Goal: Find specific page/section: Find specific page/section

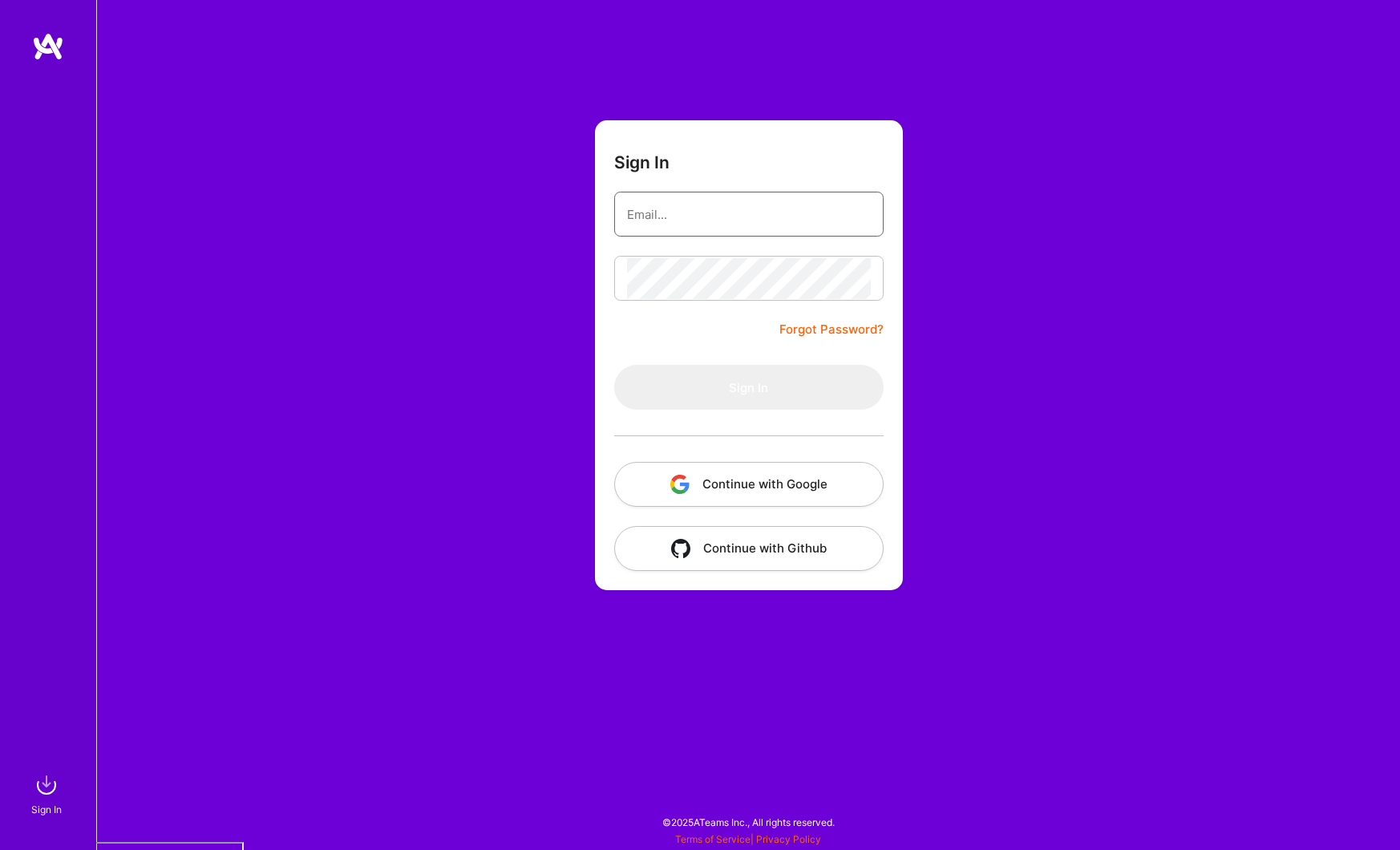
type input "[PERSON_NAME][EMAIL_ADDRESS][DOMAIN_NAME]"
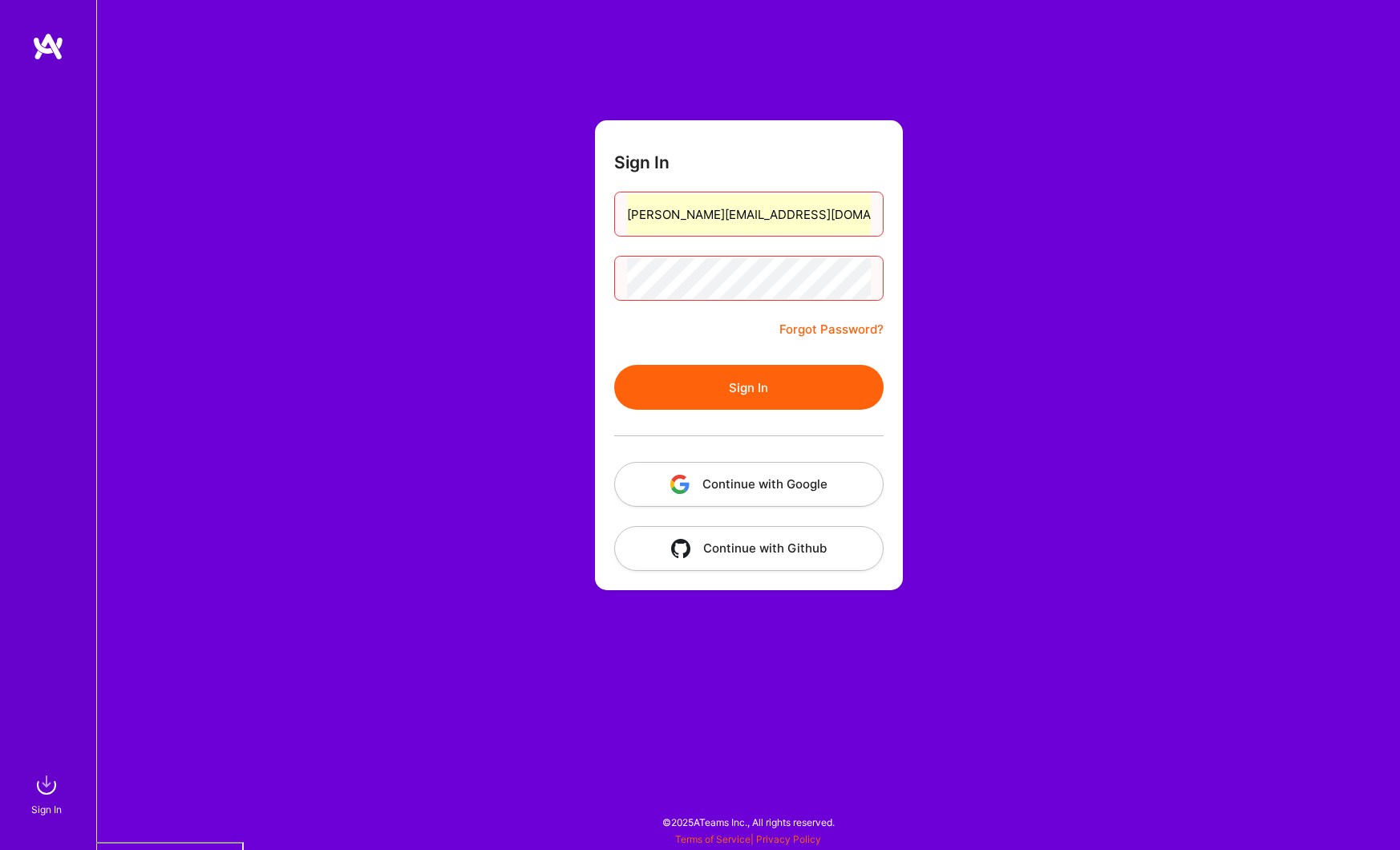
click at [744, 493] on button "Continue with Google" at bounding box center [749, 484] width 269 height 45
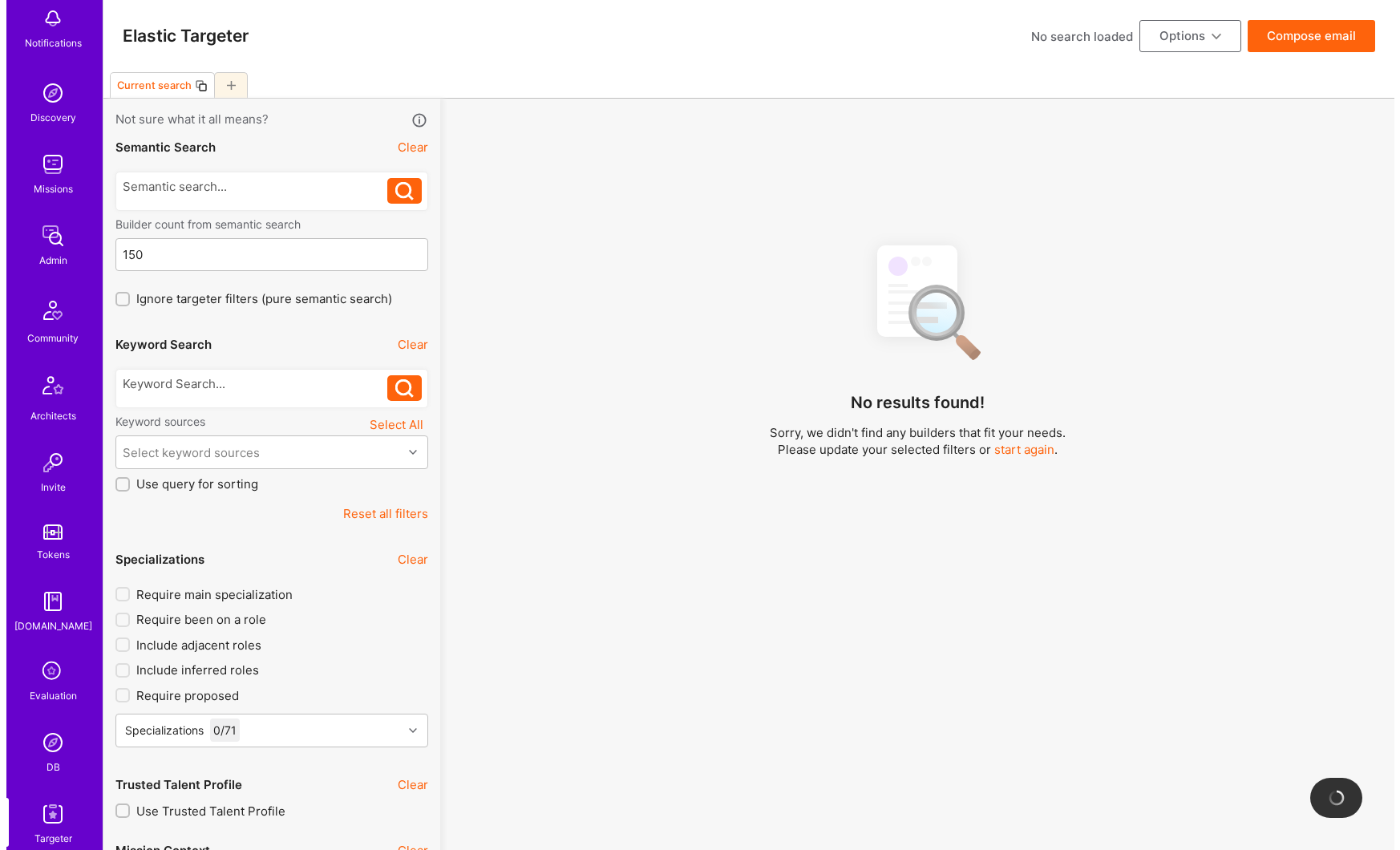
scroll to position [112, 0]
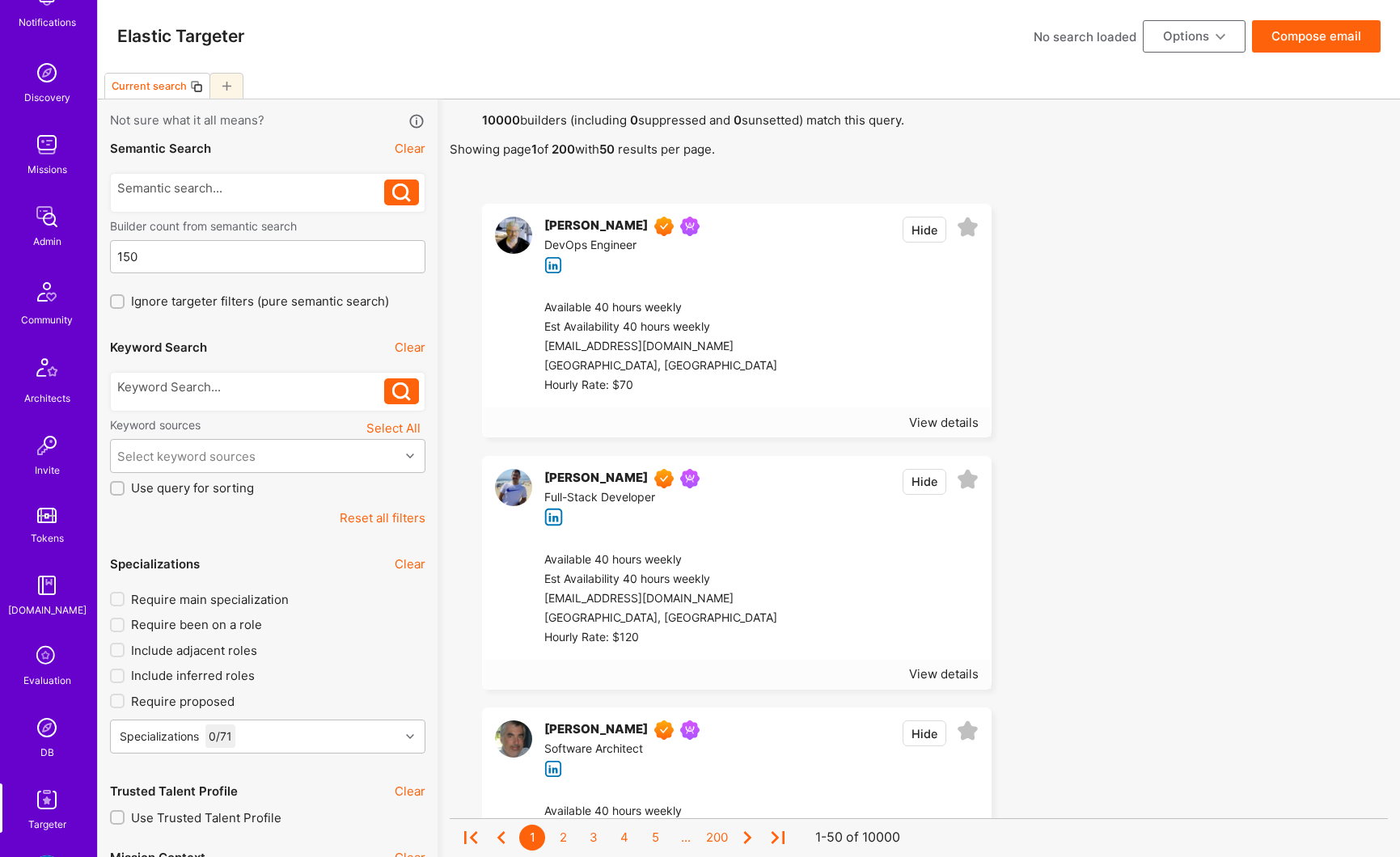
click at [43, 717] on img at bounding box center [47, 728] width 32 height 32
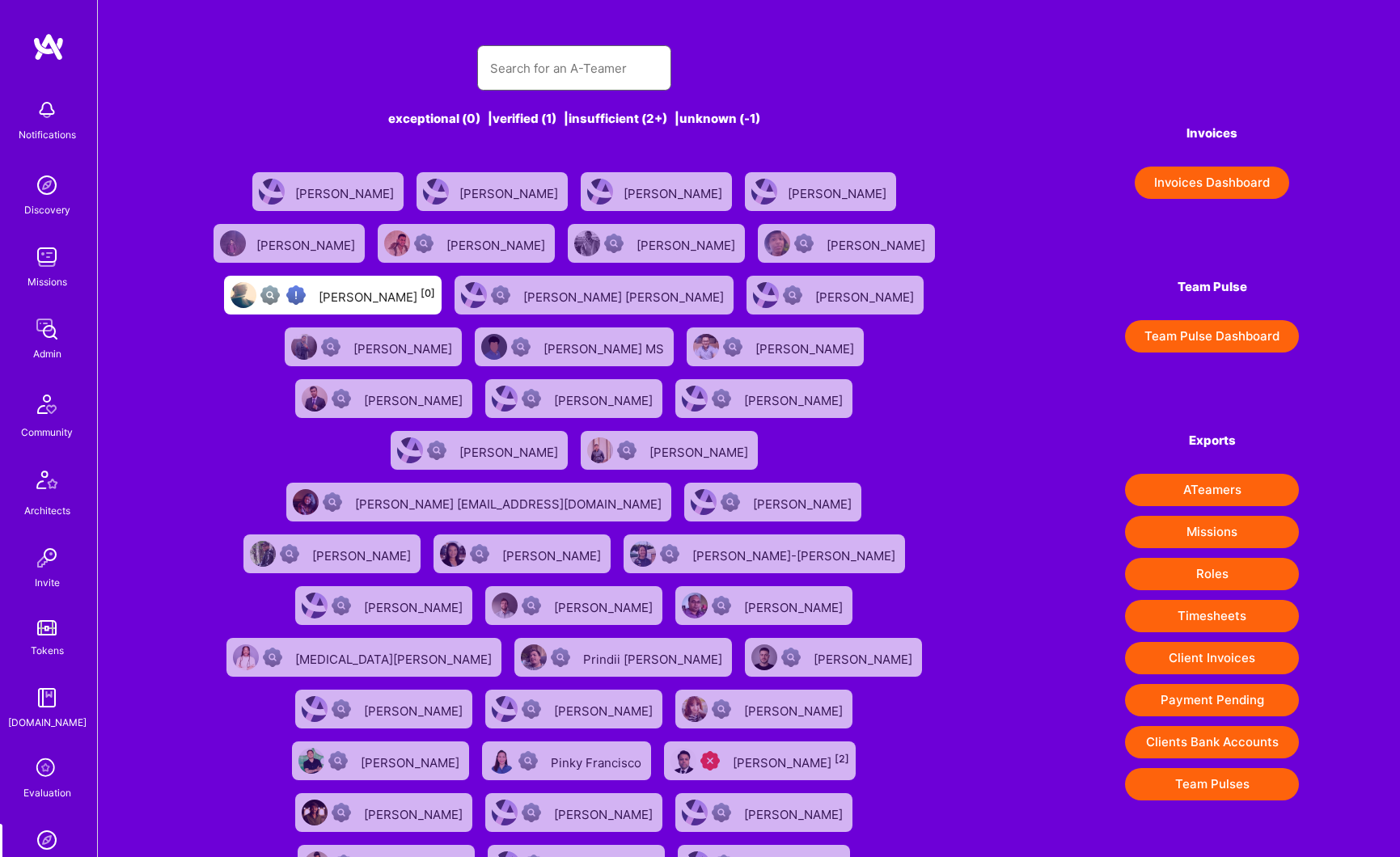
click at [547, 54] on input "text" at bounding box center [574, 68] width 168 height 41
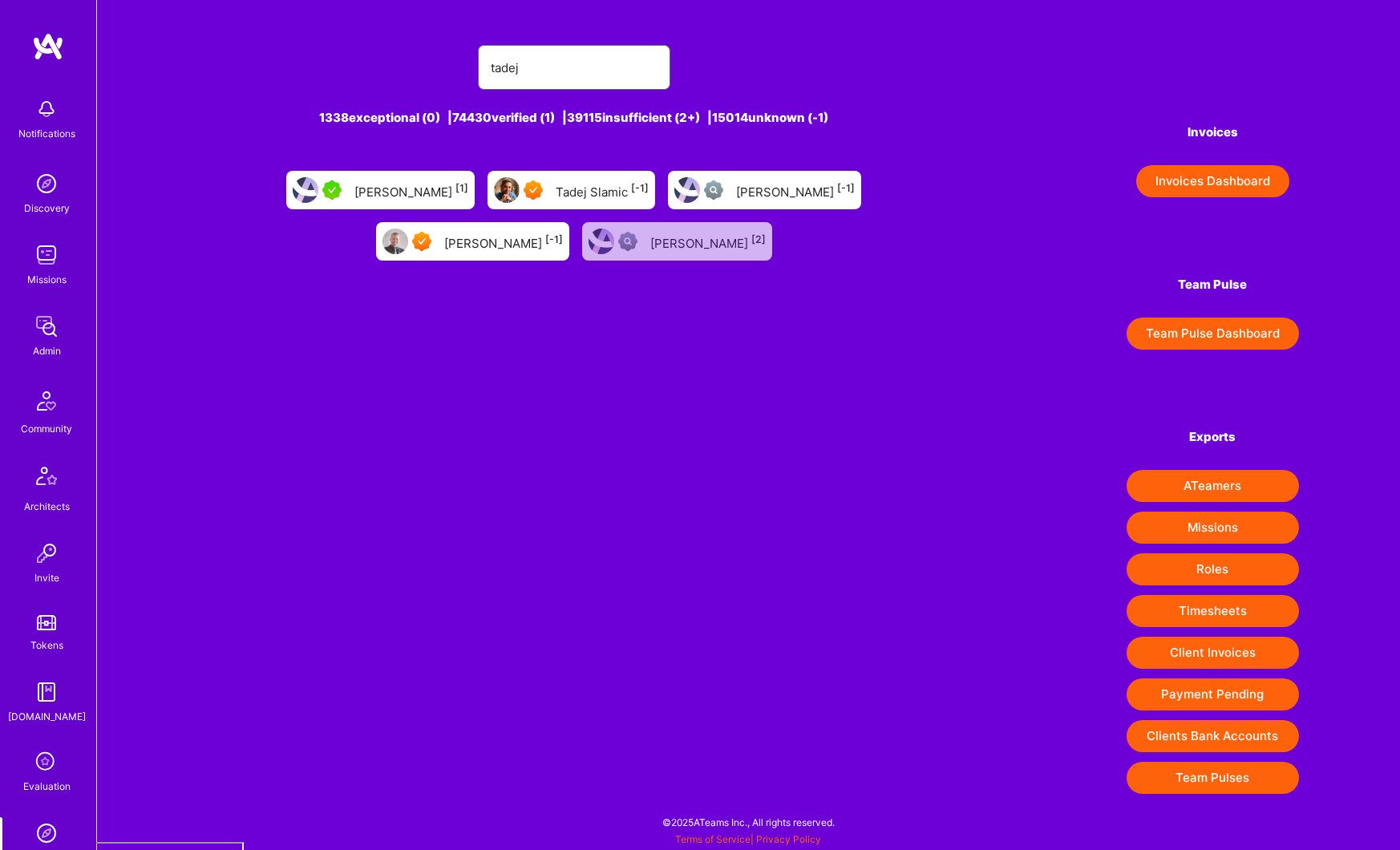
type input "tadej"
